Goal: Book appointment/travel/reservation

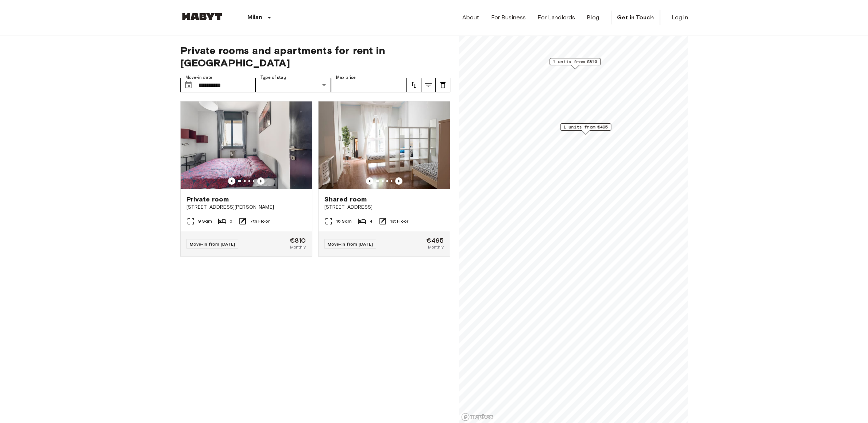
click at [211, 23] on div "[GEOGRAPHIC_DATA] [GEOGRAPHIC_DATA] [GEOGRAPHIC_DATA] [GEOGRAPHIC_DATA] [GEOGRA…" at bounding box center [238, 17] width 117 height 35
click at [208, 11] on div "[GEOGRAPHIC_DATA] [GEOGRAPHIC_DATA] [GEOGRAPHIC_DATA] [GEOGRAPHIC_DATA] [GEOGRA…" at bounding box center [238, 17] width 117 height 35
click at [204, 18] on img at bounding box center [202, 16] width 44 height 7
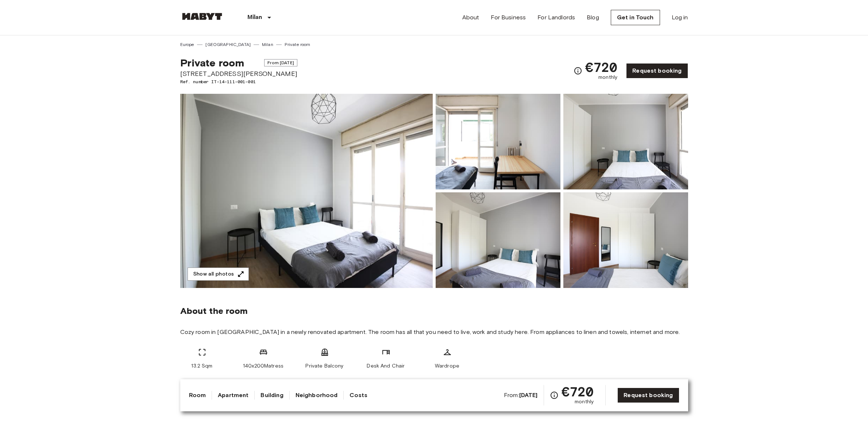
scroll to position [459, 0]
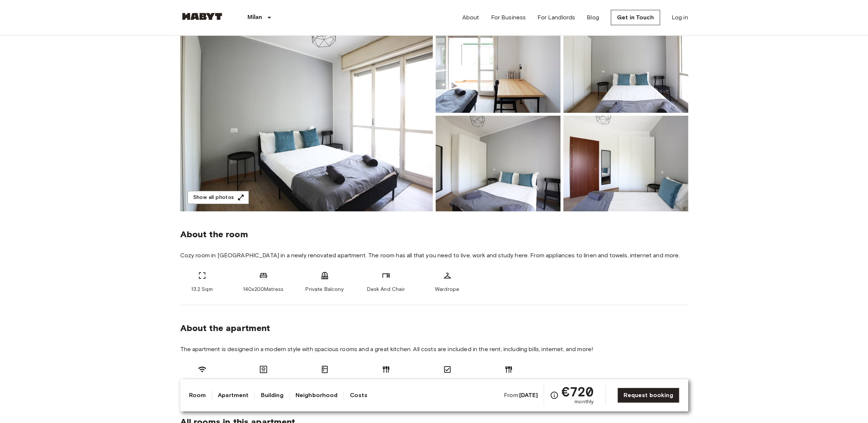
scroll to position [0, 0]
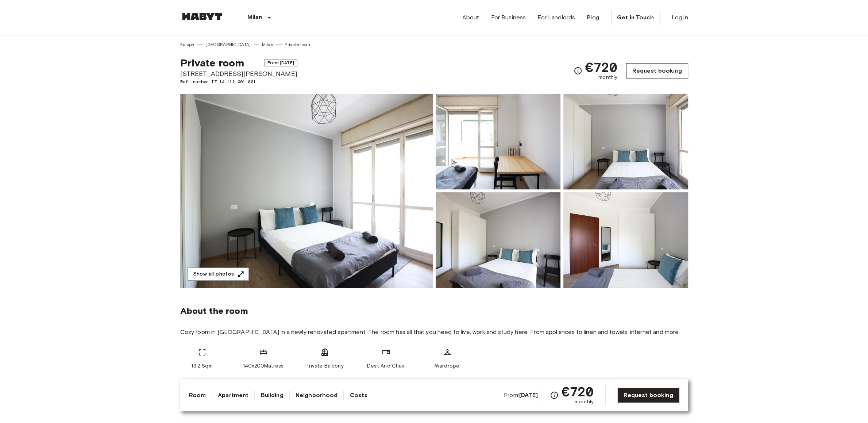
click at [673, 67] on link "Request booking" at bounding box center [657, 70] width 62 height 15
